Goal: Communication & Community: Answer question/provide support

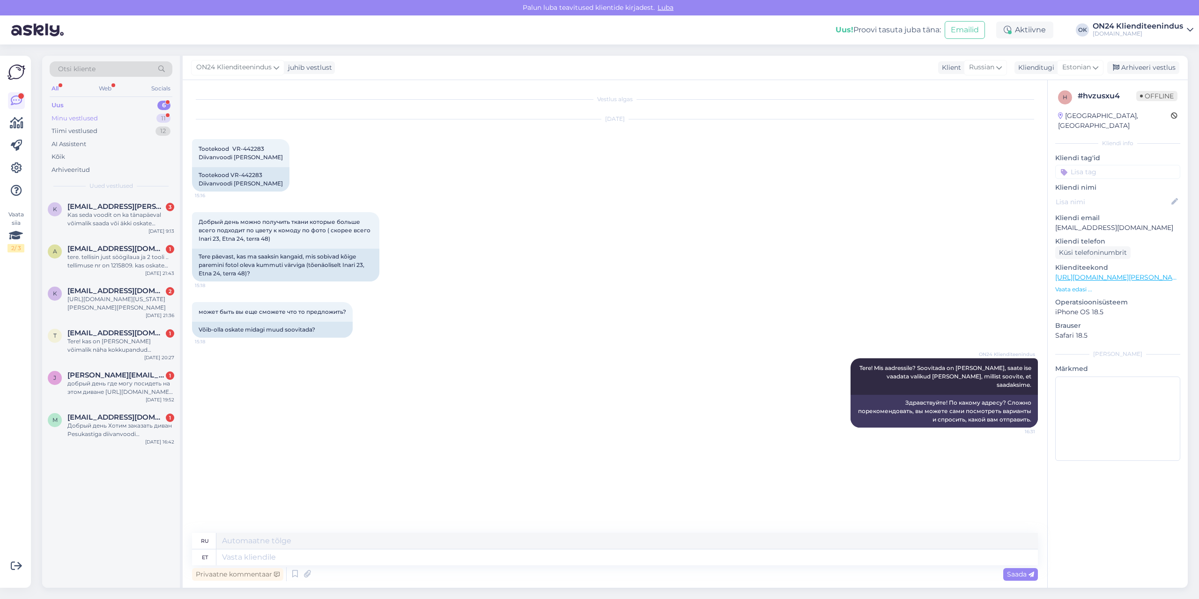
click at [86, 118] on div "Minu vestlused" at bounding box center [75, 118] width 46 height 9
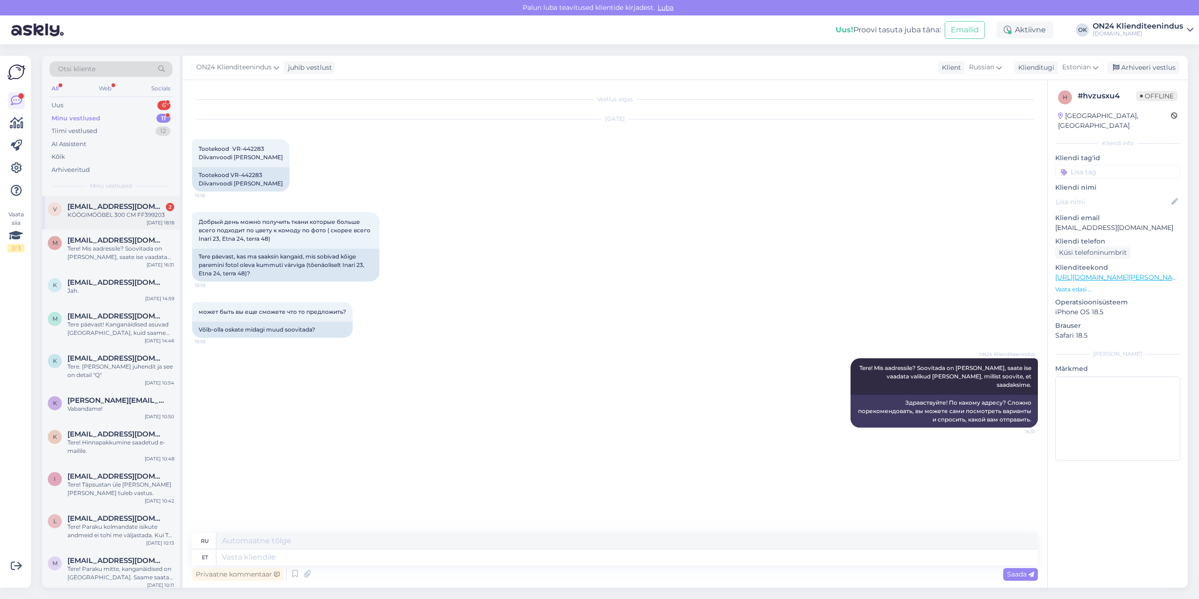
click at [89, 212] on div "KÖÖGIMÖÖBEL 300 CM FF399203" at bounding box center [120, 215] width 107 height 8
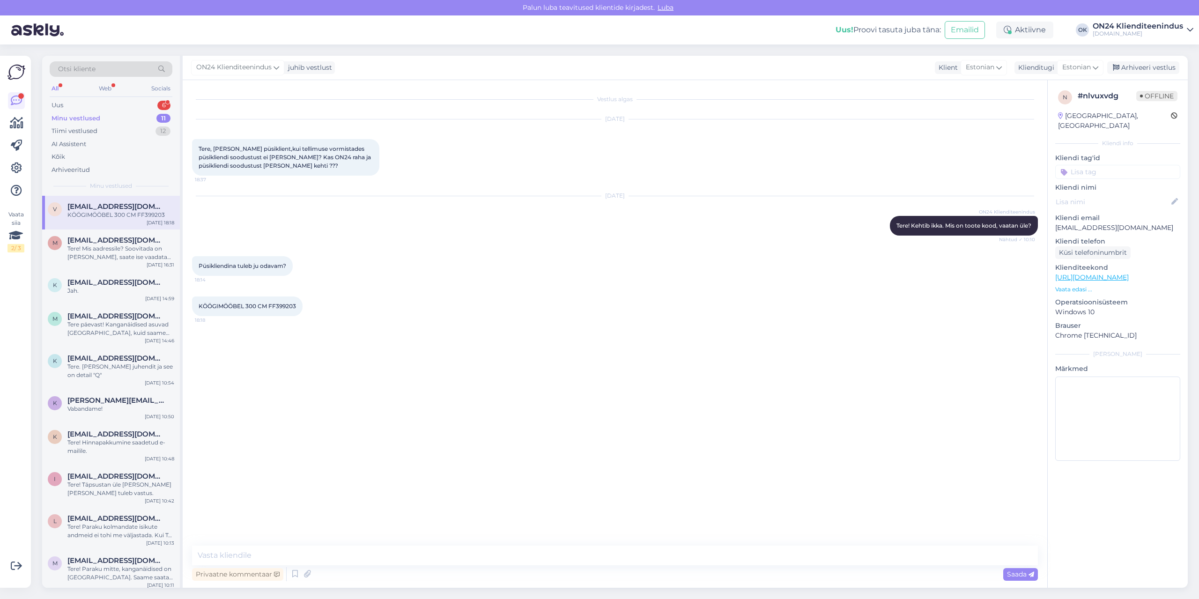
click at [287, 303] on span "KÖÖGIMÖÖBEL 300 CM FF399203" at bounding box center [247, 305] width 97 height 7
drag, startPoint x: 277, startPoint y: 306, endPoint x: 295, endPoint y: 306, distance: 18.7
click at [295, 306] on span "KÖÖGIMÖÖBEL 300 CM FF399203" at bounding box center [247, 305] width 97 height 7
copy span "399203"
click at [284, 553] on textarea at bounding box center [615, 555] width 846 height 20
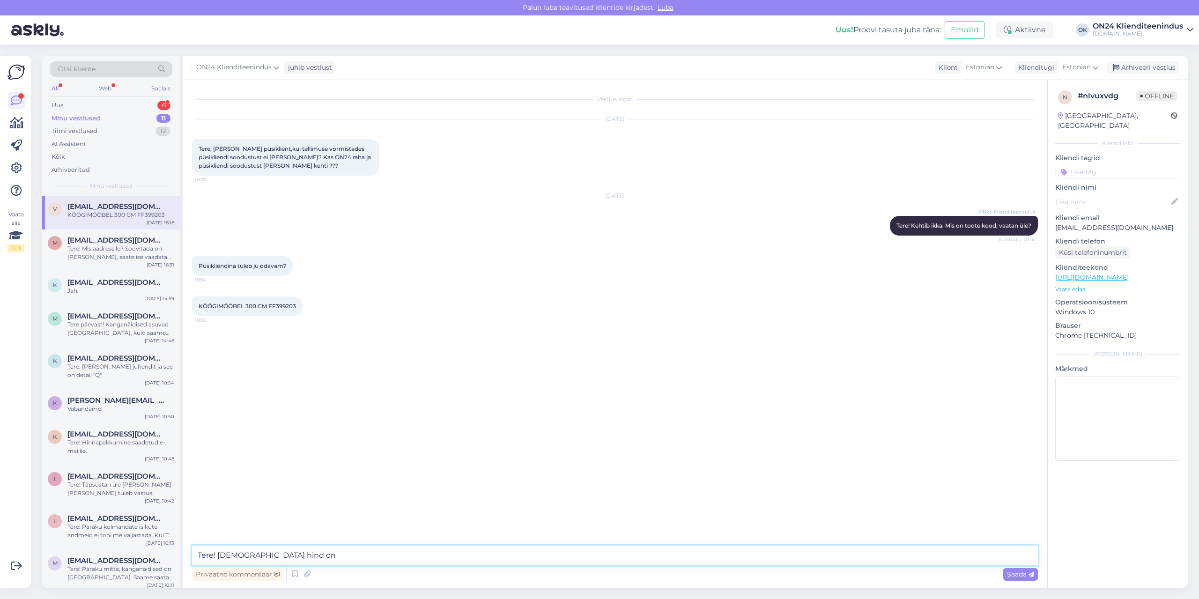
click at [329, 554] on textarea "Tere! [DEMOGRAPHIC_DATA] hind on" at bounding box center [615, 555] width 846 height 20
paste textarea "982,60 €"
type textarea "Tere! Püsikliendi hind on 982,60 €."
type textarea "Ehk siis sellele kehtib kliendikonto soodustus."
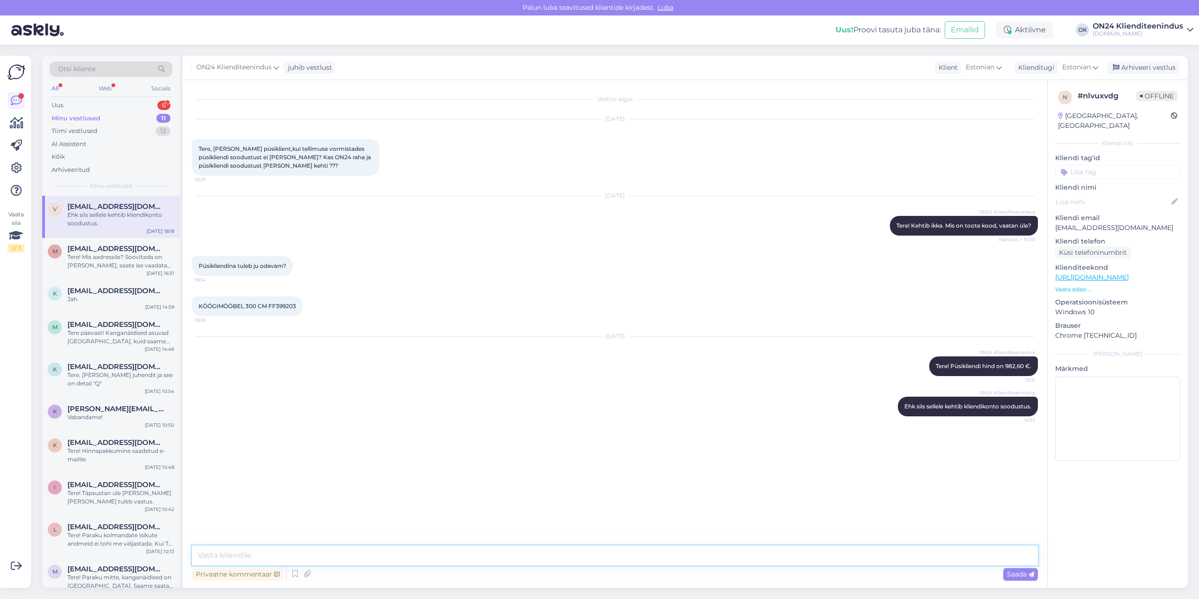
click at [286, 558] on textarea at bounding box center [615, 555] width 846 height 20
type textarea "Mis hind Teil ostukorvis [PERSON_NAME]?"
click at [85, 106] on div "Uus 6" at bounding box center [111, 105] width 123 height 13
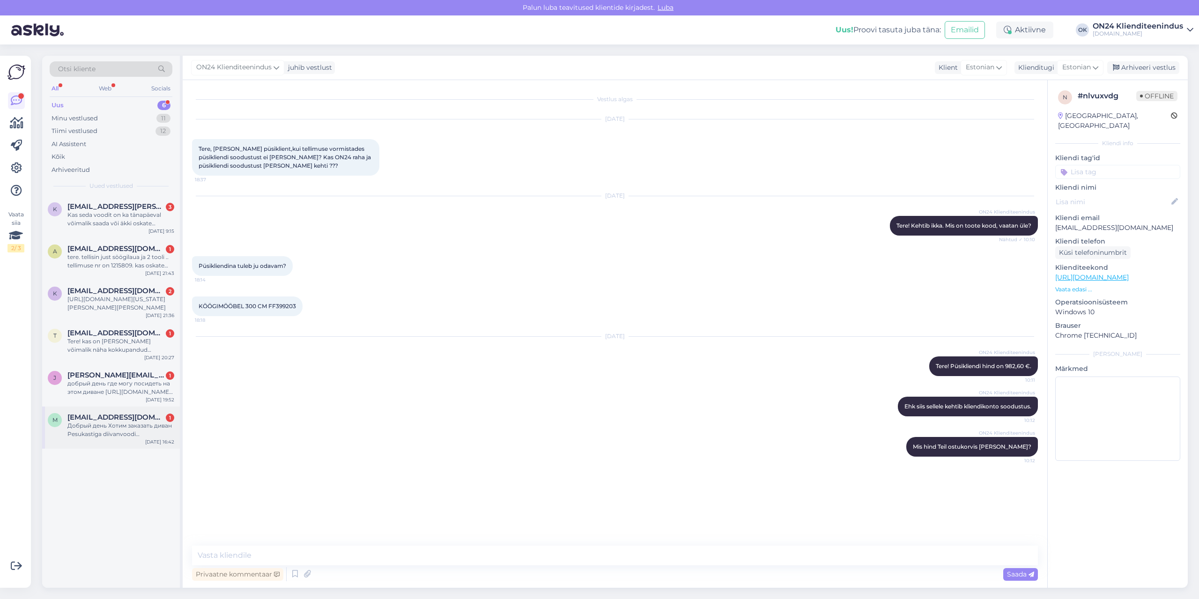
click at [127, 431] on div "Добрый день Хотим заказать диван Pesukastiga diivanvoodi [PERSON_NAME]-442283, …" at bounding box center [120, 429] width 107 height 17
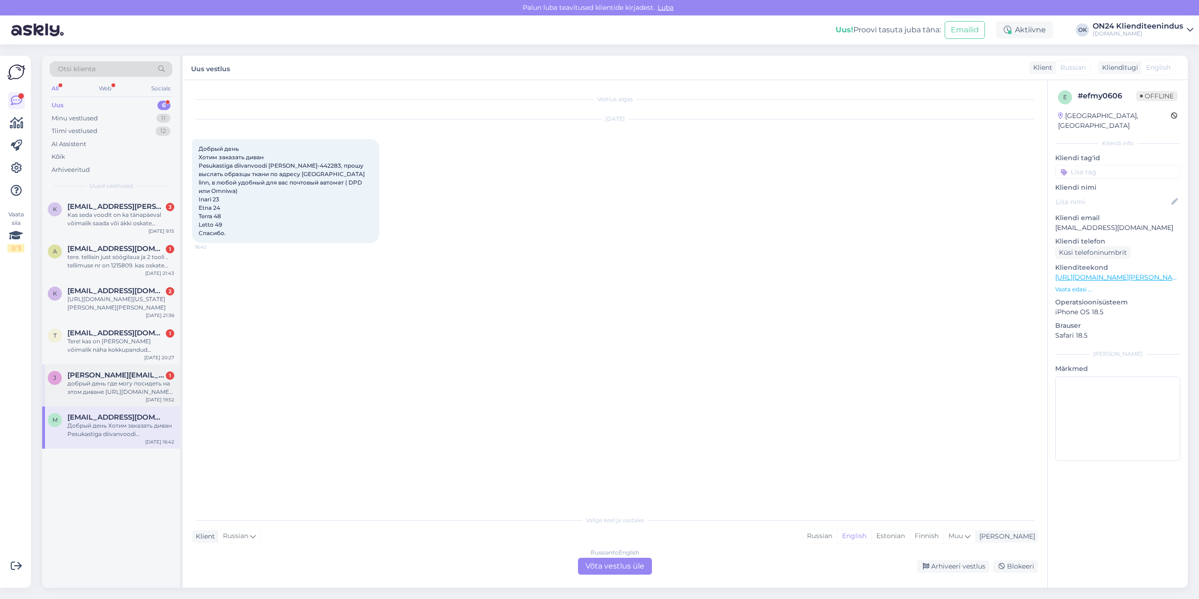
click at [120, 392] on div "добрый день где могу посидеть на этом диване [URL][DOMAIN_NAME] ?" at bounding box center [120, 387] width 107 height 17
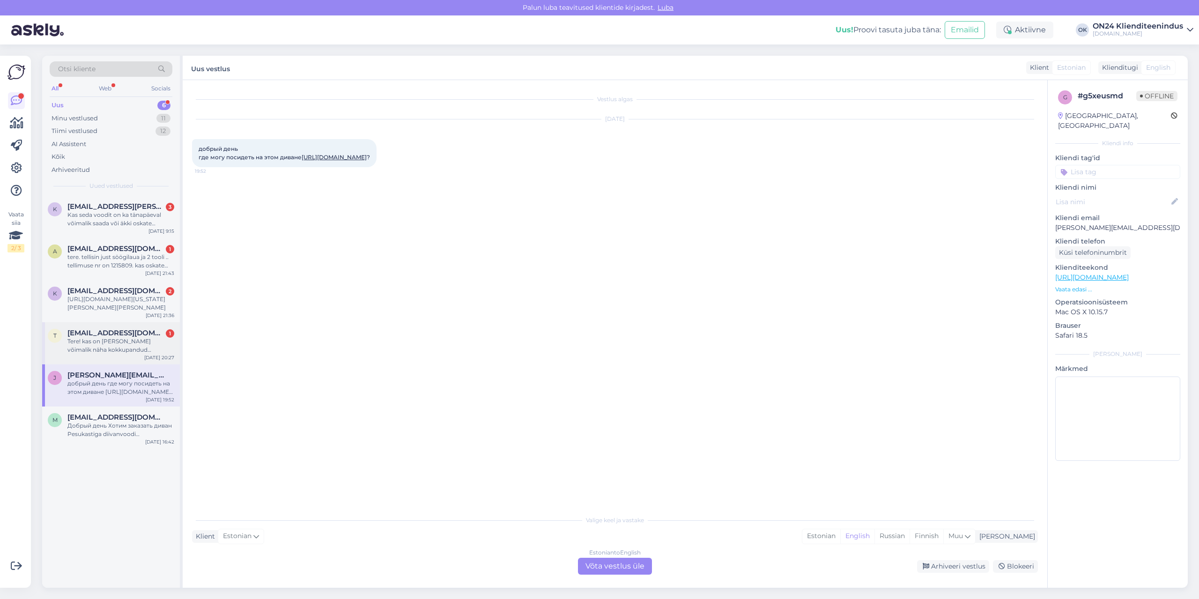
click at [112, 344] on div "Tere! kas on [PERSON_NAME] võimalik näha kokkupandud [PERSON_NAME]? [URL][DOMAI…" at bounding box center [120, 345] width 107 height 17
click at [102, 291] on span "[EMAIL_ADDRESS][DOMAIN_NAME]" at bounding box center [115, 291] width 97 height 8
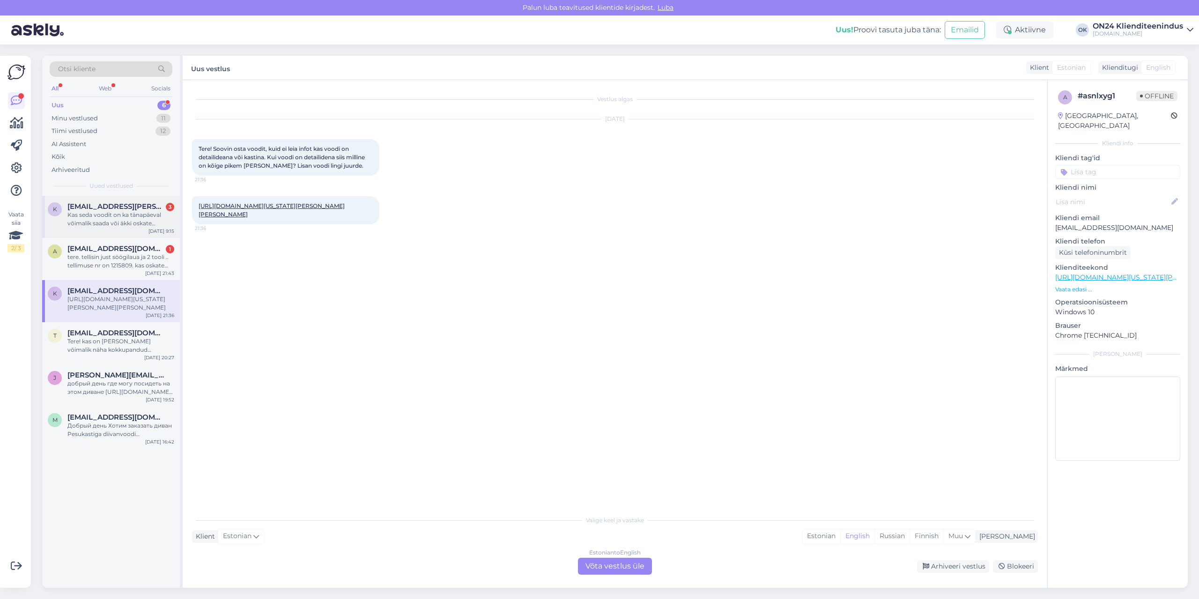
click at [97, 236] on div "k [EMAIL_ADDRESS][PERSON_NAME][DOMAIN_NAME] 3 Kas seda voodit on ka tänapäeval …" at bounding box center [111, 217] width 138 height 42
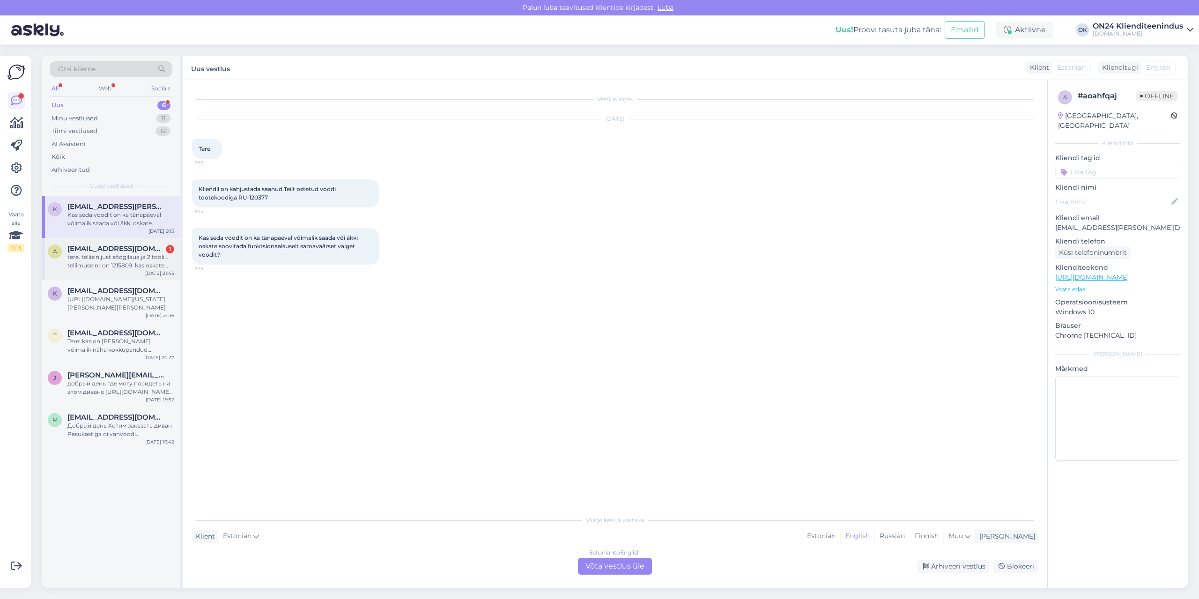
click at [101, 259] on div "tere. tellisin just söögilaua ja 2 tooli .. tellimuse nr on 1215809. kas oskate…" at bounding box center [120, 261] width 107 height 17
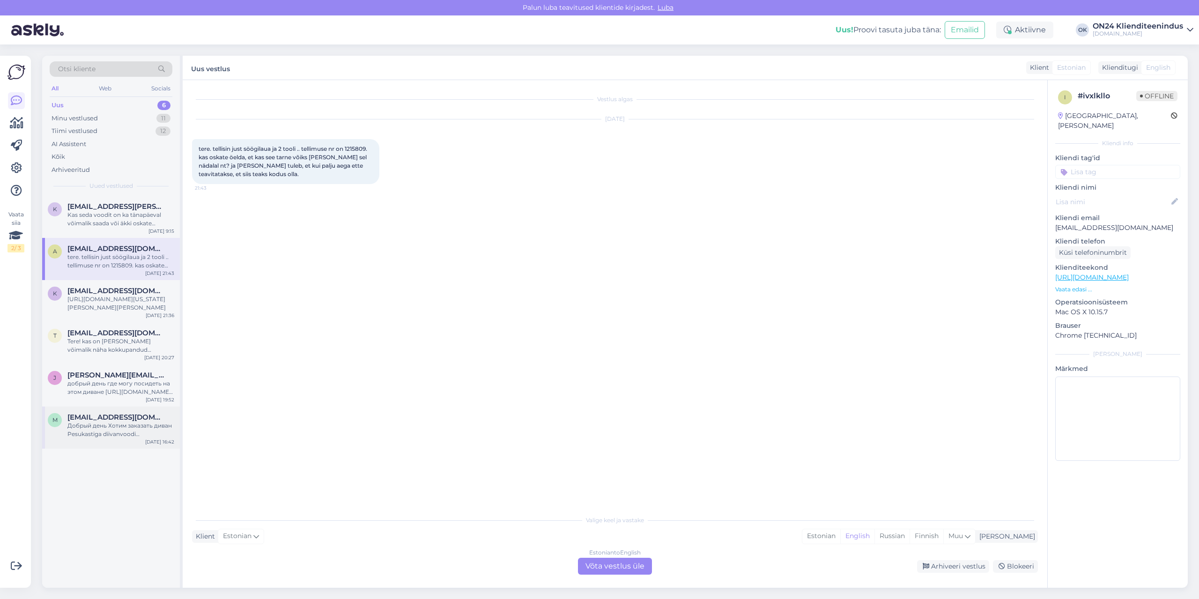
click at [90, 412] on div "m [EMAIL_ADDRESS][DOMAIN_NAME] Добрый день Хотим заказать диван Pesukastiga dii…" at bounding box center [111, 427] width 138 height 42
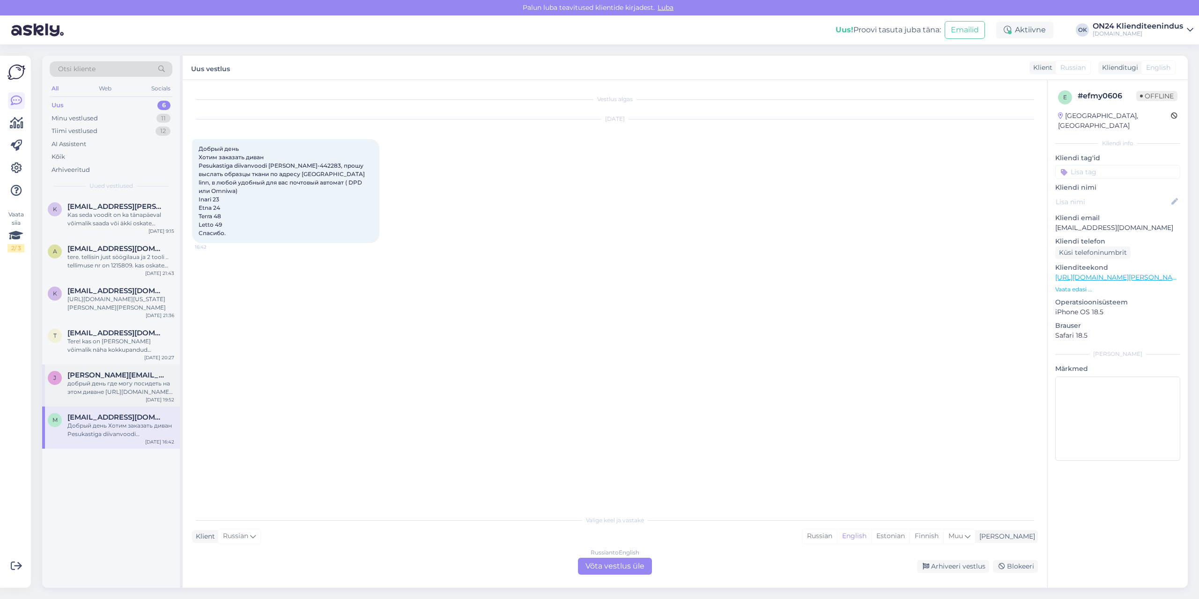
click at [115, 391] on div "добрый день где могу посидеть на этом диване [URL][DOMAIN_NAME] ?" at bounding box center [120, 387] width 107 height 17
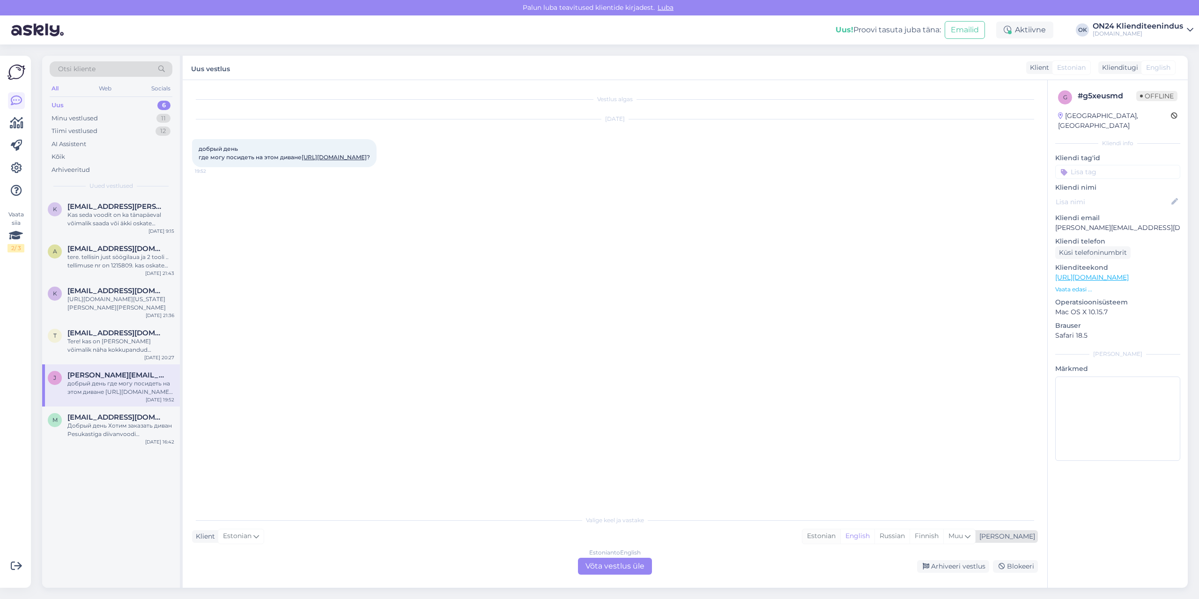
click at [840, 535] on div "Estonian" at bounding box center [821, 536] width 38 height 14
click at [628, 567] on div "Estonian to Estonian Võta vestlus üle" at bounding box center [615, 566] width 74 height 17
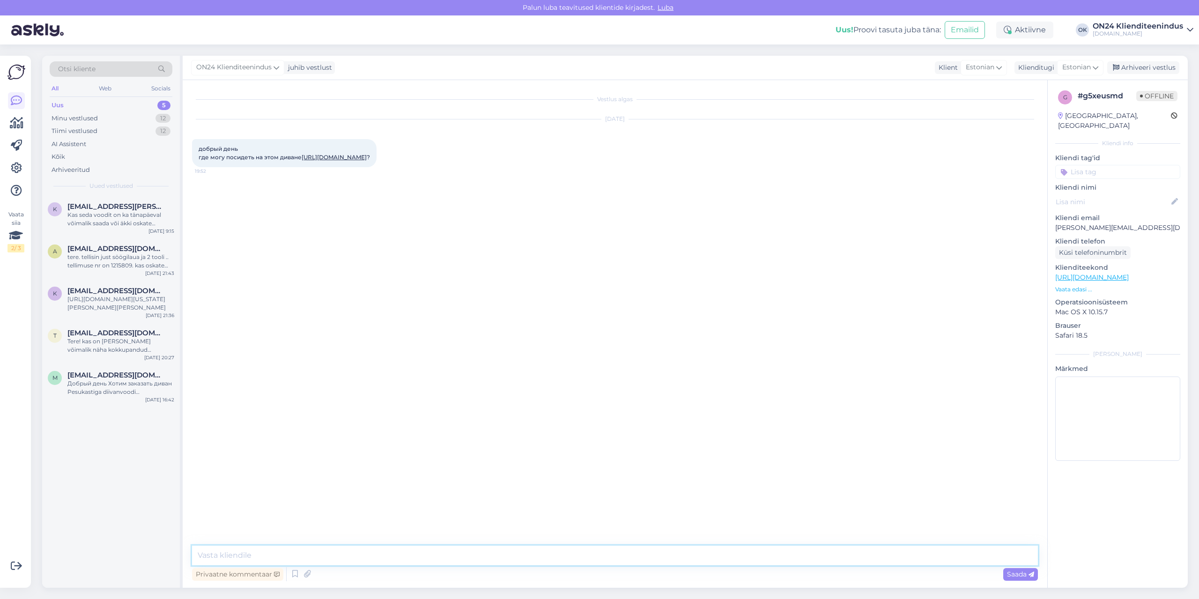
click at [626, 559] on textarea at bounding box center [615, 555] width 846 height 20
type textarea "Tere! Meil paraku ainult e-pood."
click at [973, 69] on span "Estonian" at bounding box center [979, 67] width 29 height 10
type input "rus"
click at [943, 123] on link "Russian" at bounding box center [970, 124] width 103 height 15
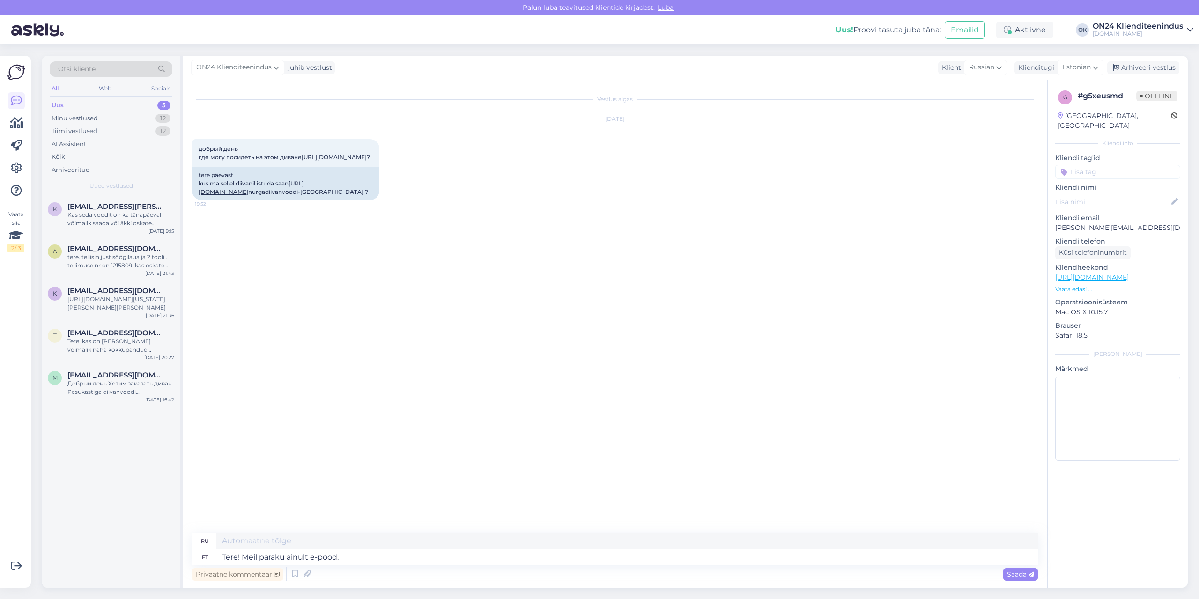
type textarea "Здравствуйте! К сожалению, у нас только интернет-магазин."
click at [1024, 576] on span "Saada" at bounding box center [1020, 574] width 27 height 8
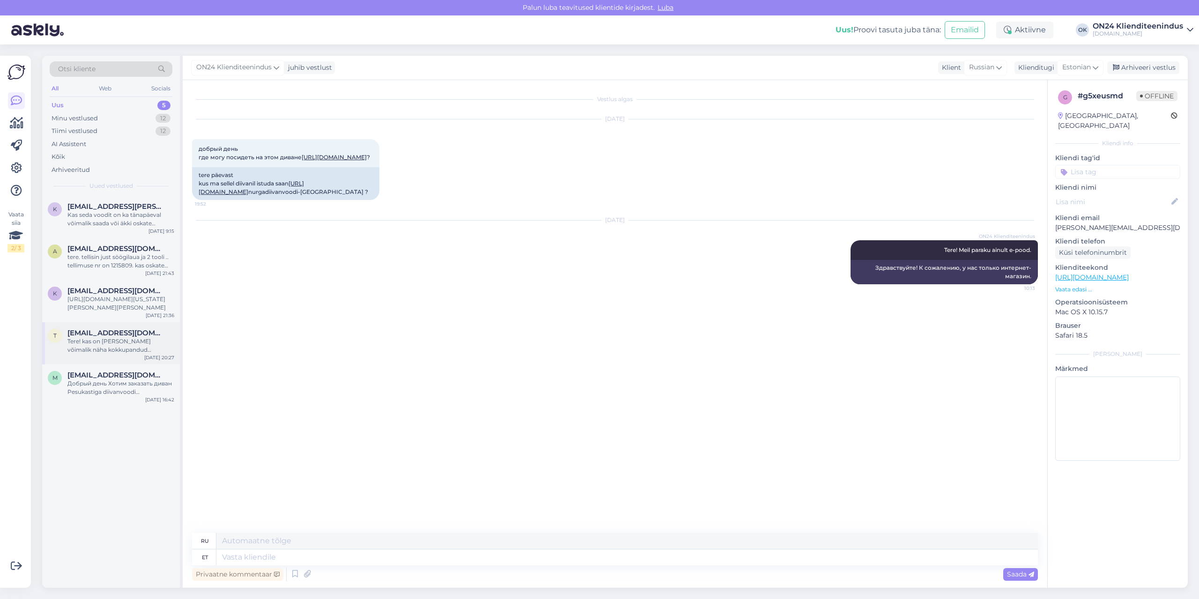
click at [85, 347] on div "Tere! kas on [PERSON_NAME] võimalik näha kokkupandud [PERSON_NAME]? [URL][DOMAI…" at bounding box center [120, 345] width 107 height 17
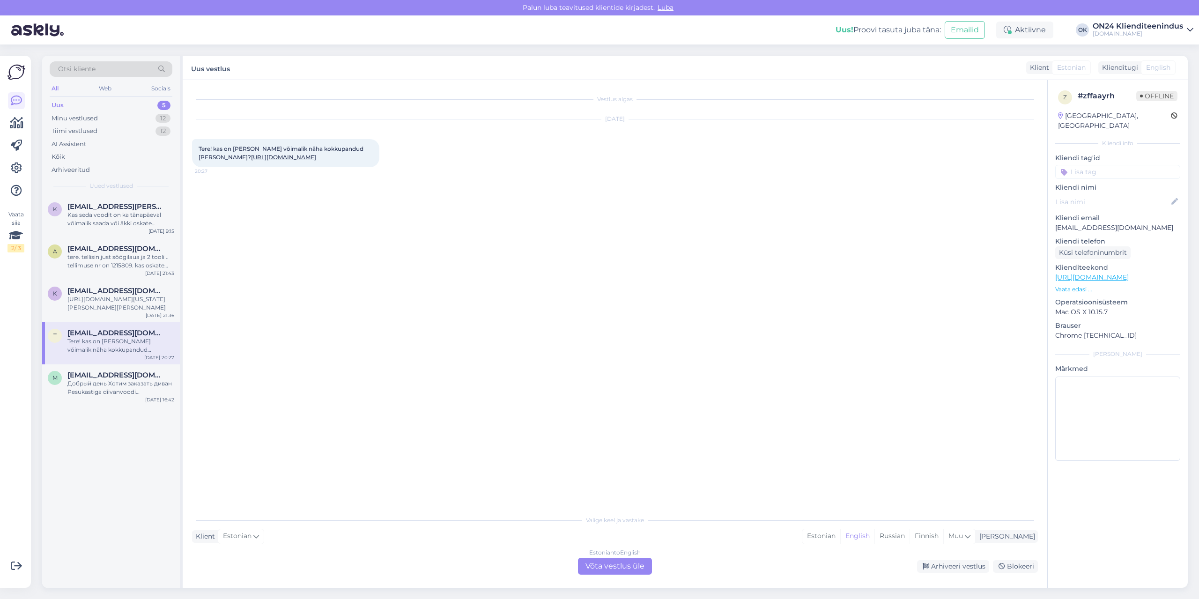
click at [269, 161] on link "[URL][DOMAIN_NAME]" at bounding box center [283, 157] width 65 height 7
click at [840, 534] on div "Estonian" at bounding box center [821, 536] width 38 height 14
click at [633, 567] on div "Estonian to Estonian Võta vestlus üle" at bounding box center [615, 566] width 74 height 17
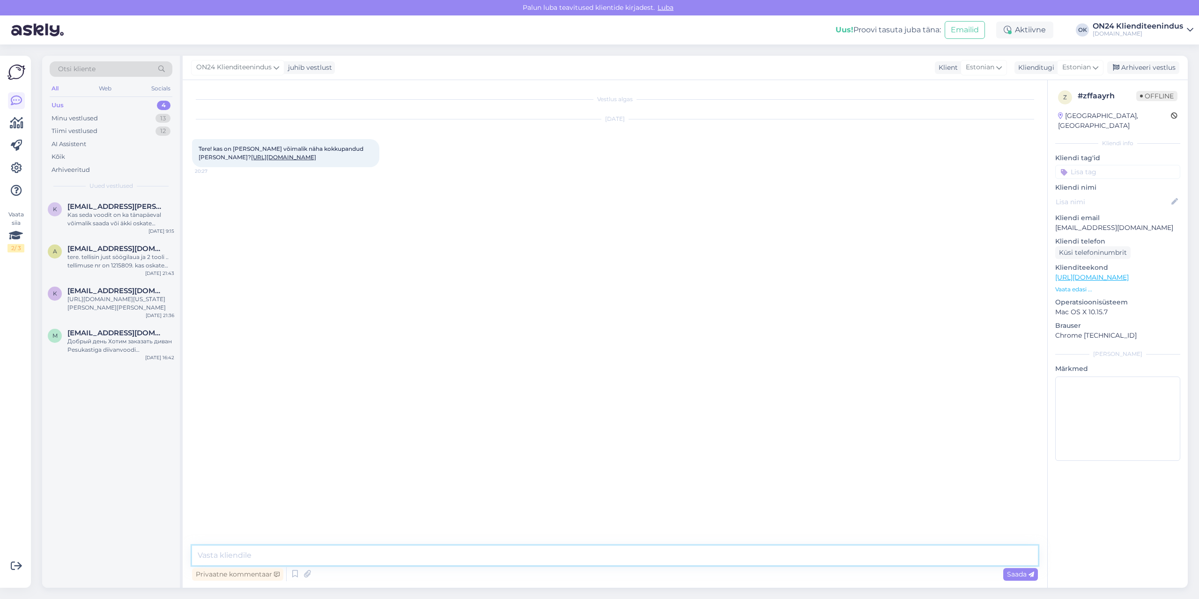
click at [627, 560] on textarea at bounding box center [615, 555] width 846 height 20
type textarea "Tere! Meil paraku ainult e-pood."
click at [128, 305] on div "[URL][DOMAIN_NAME][US_STATE][PERSON_NAME][PERSON_NAME]" at bounding box center [120, 303] width 107 height 17
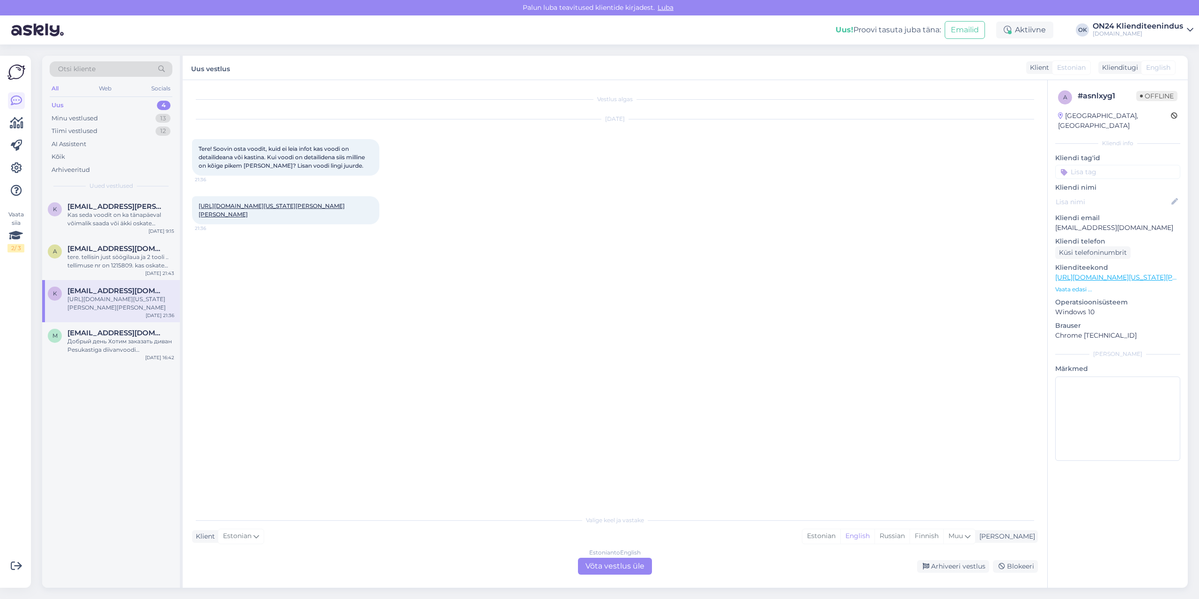
click at [239, 206] on link "[URL][DOMAIN_NAME][US_STATE][PERSON_NAME][PERSON_NAME]" at bounding box center [272, 209] width 146 height 15
click at [840, 535] on div "Estonian" at bounding box center [821, 536] width 38 height 14
click at [641, 568] on div "Estonian to Estonian Võta vestlus üle" at bounding box center [615, 566] width 74 height 17
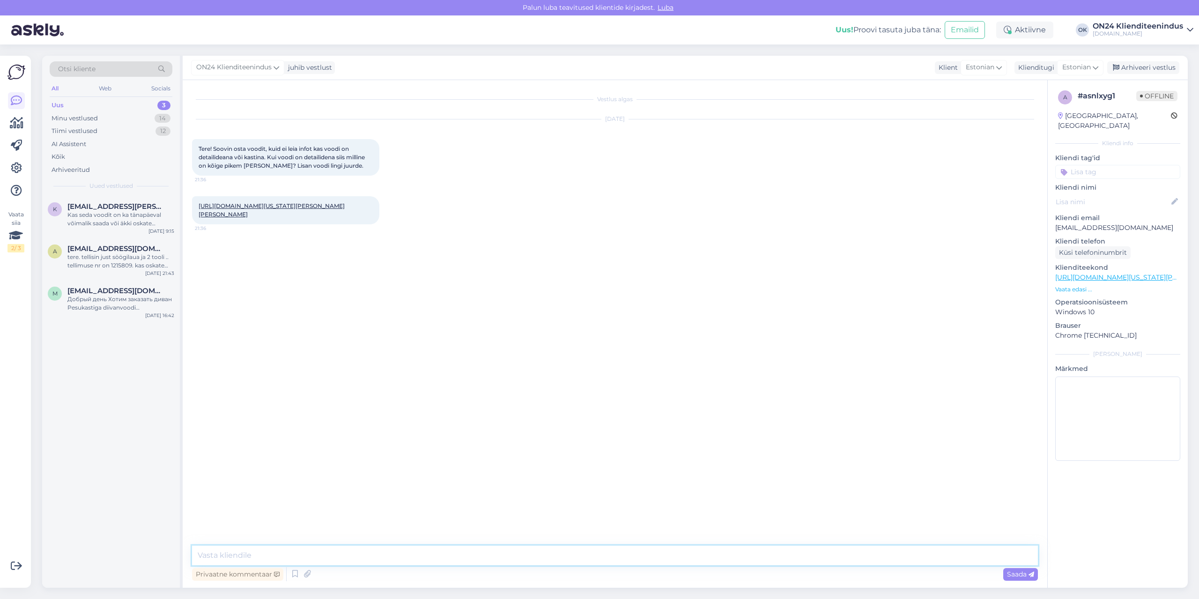
click at [631, 558] on textarea at bounding box center [615, 555] width 846 height 20
type textarea "Tere! [PERSON_NAME] tarnitakse detailidena."
type textarea "[PERSON_NAME] andmed: 35,5 kg 208x63x6 cm"
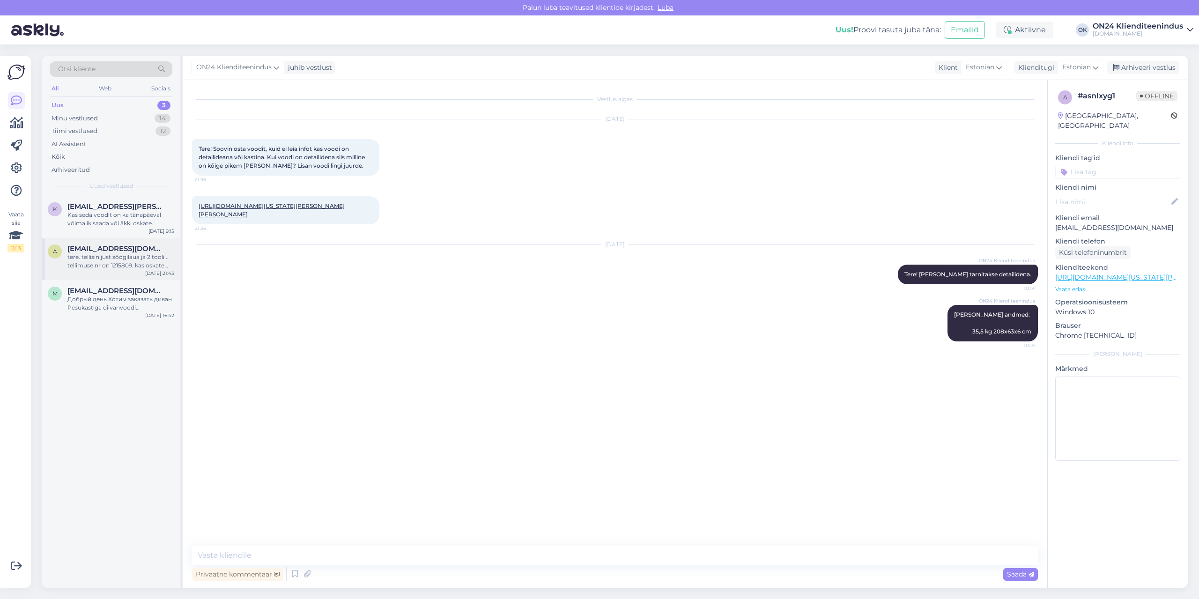
click at [103, 258] on div "tere. tellisin just söögilaua ja 2 tooli .. tellimuse nr on 1215809. kas oskate…" at bounding box center [120, 261] width 107 height 17
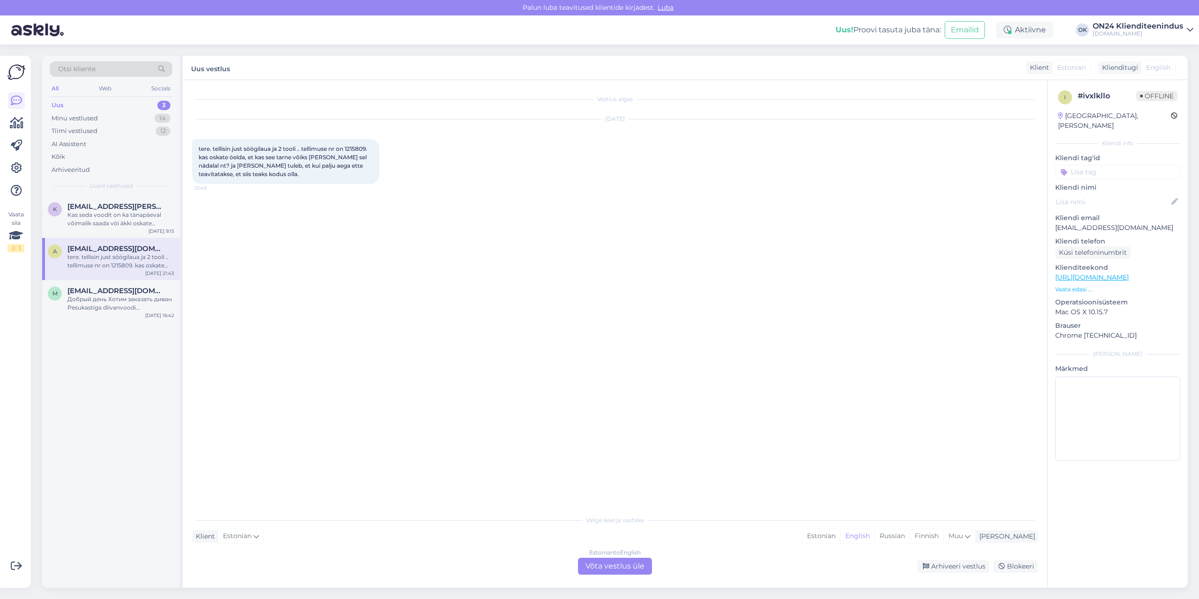
click at [361, 148] on span "tere. tellisin just söögilaua ja 2 tooli .. tellimuse nr on 1215809. kas oskate…" at bounding box center [284, 161] width 170 height 32
copy span "1215809"
click at [840, 539] on div "Estonian" at bounding box center [821, 536] width 38 height 14
click at [592, 560] on div "Estonian to Estonian Võta vestlus üle" at bounding box center [615, 566] width 74 height 17
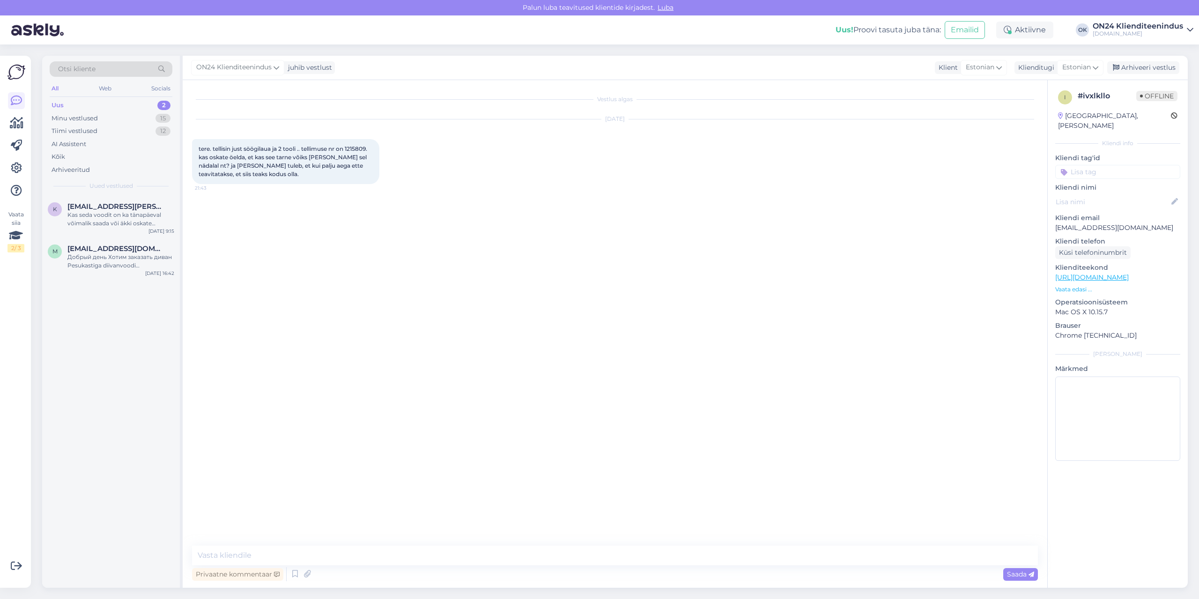
click at [559, 545] on div "Vestlus algas [DATE] tere. tellisin just söögilaua ja 2 tooli .. tellimuse nr o…" at bounding box center [615, 334] width 864 height 508
click at [549, 548] on textarea at bounding box center [615, 555] width 846 height 20
paste textarea "Tellimus jõuab ON24 logistikakeskusesse [DATE]. Kullerfirma Venipak saadab Teil…"
type textarea "Tere! Tellimus jõuab ON24 logistikakeskusesse [DATE]. Kullerfirma Venipak saada…"
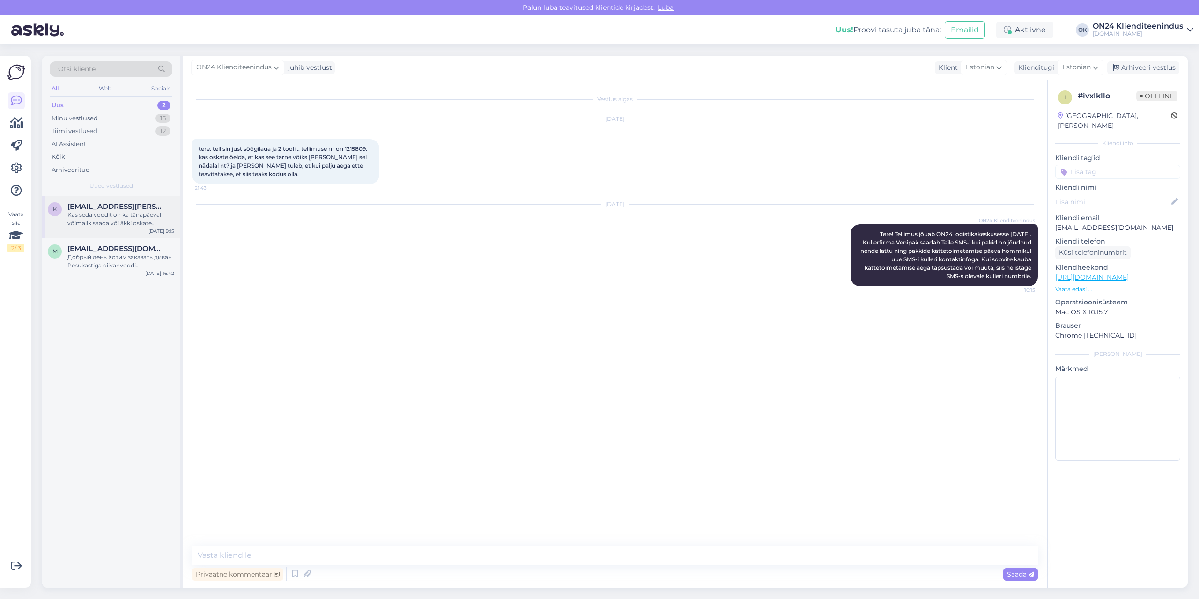
click at [112, 214] on div "Kas seda voodit on ka tänapäeval võimalik saada või äkki oskate soovitada funkt…" at bounding box center [120, 219] width 107 height 17
